Goal: Use online tool/utility: Utilize a website feature to perform a specific function

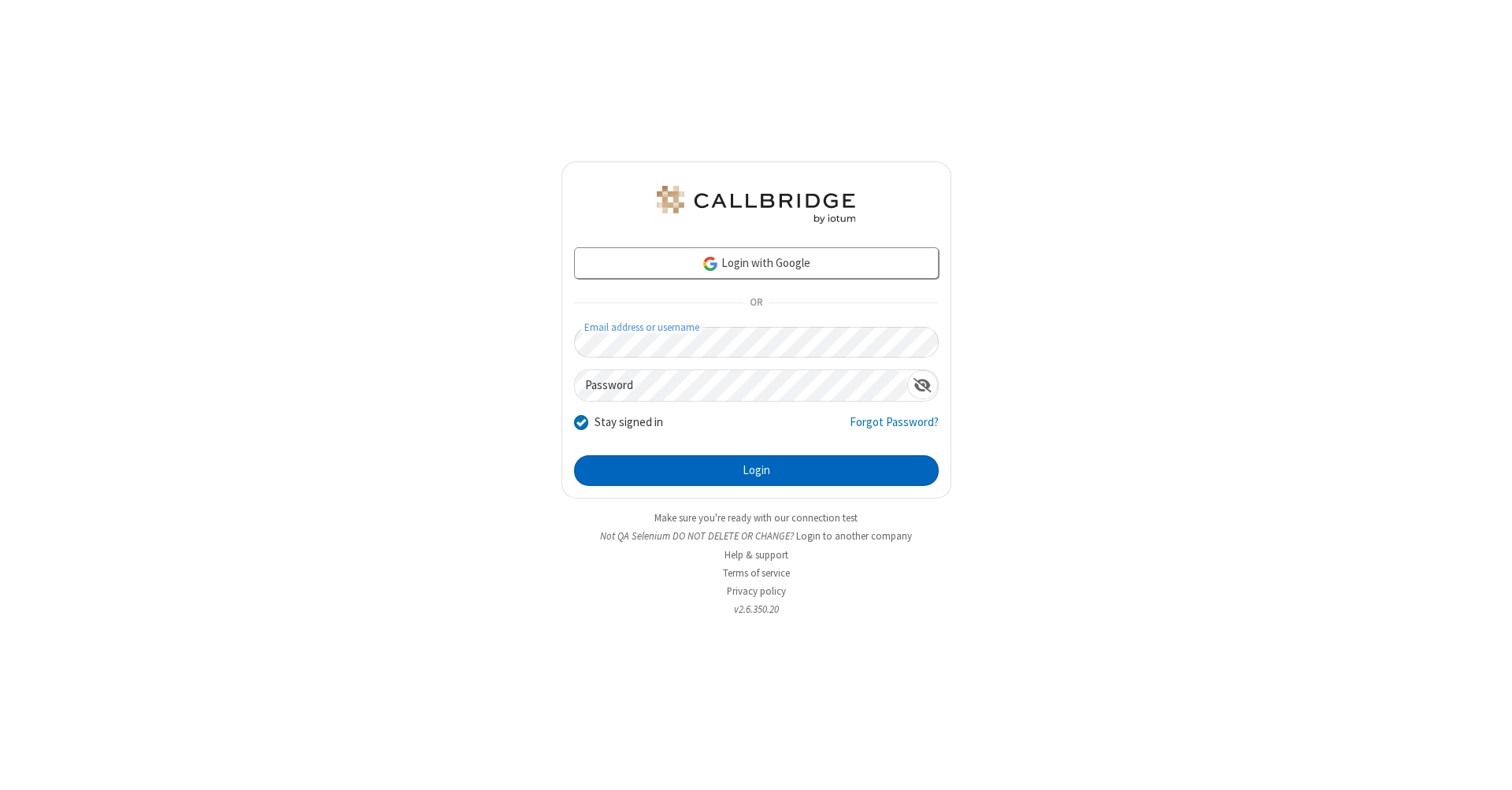
click at [756, 471] on button "Login" at bounding box center [757, 471] width 365 height 31
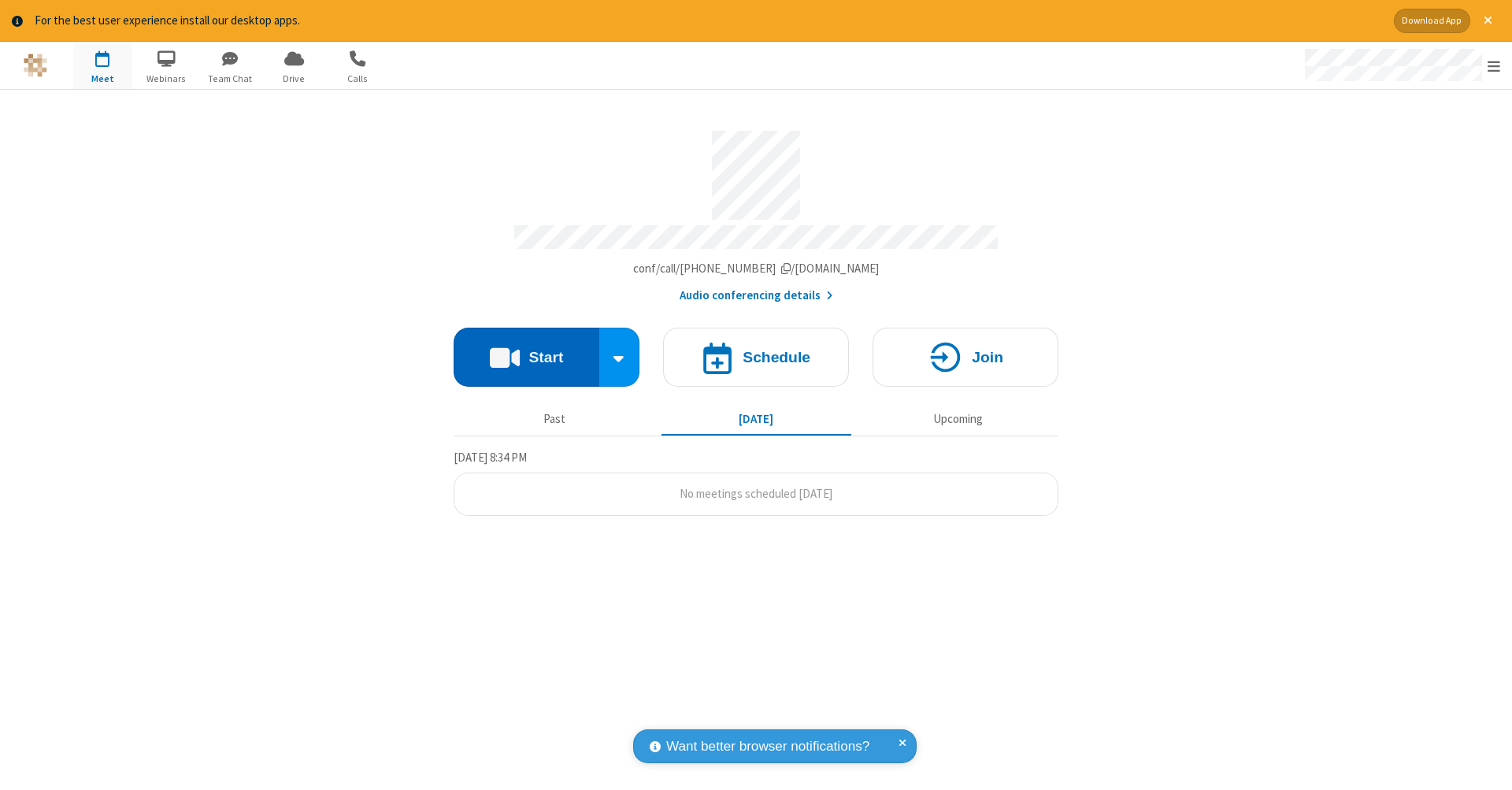
click at [526, 349] on button "Start" at bounding box center [526, 357] width 145 height 59
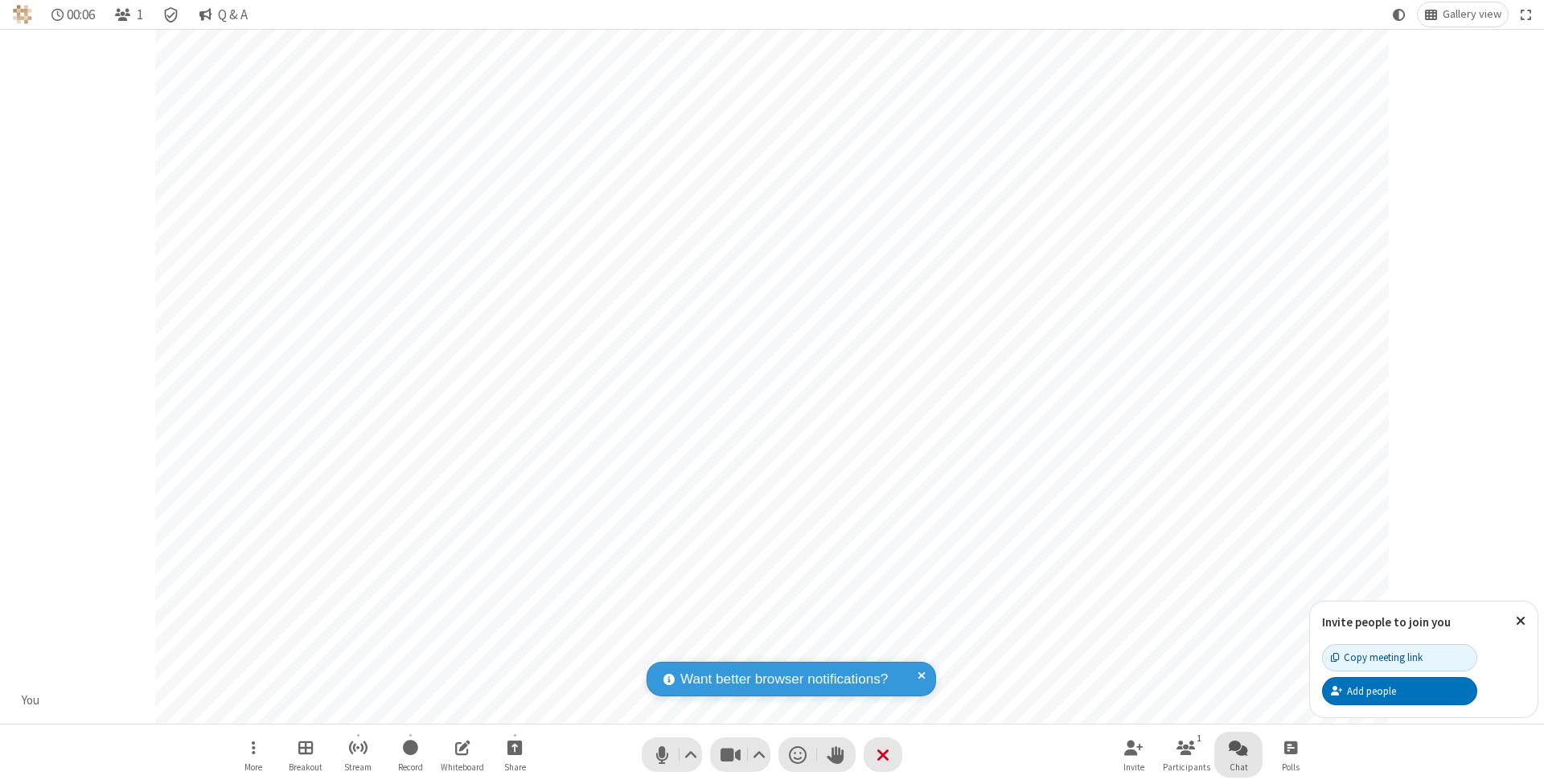
click at [1237, 747] on span "Open chat" at bounding box center [1238, 747] width 19 height 20
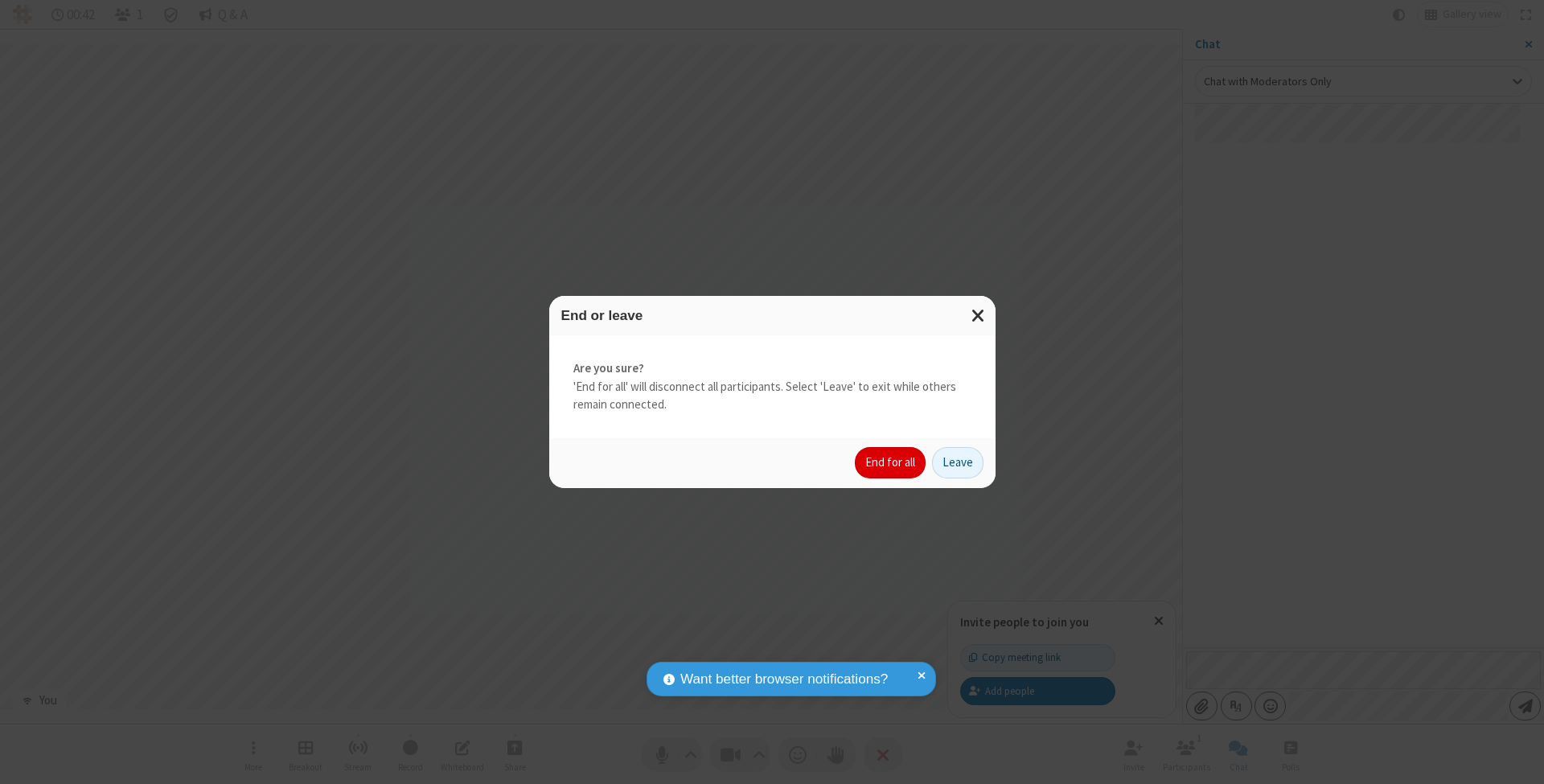
click at [891, 462] on button "End for all" at bounding box center [890, 463] width 71 height 32
